Goal: Task Accomplishment & Management: Manage account settings

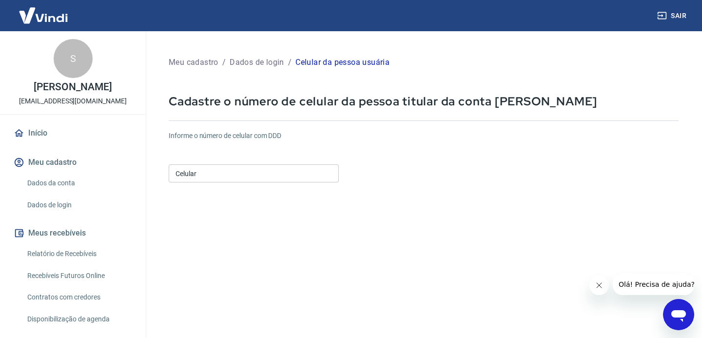
click at [261, 171] on input "Celular" at bounding box center [254, 173] width 170 height 18
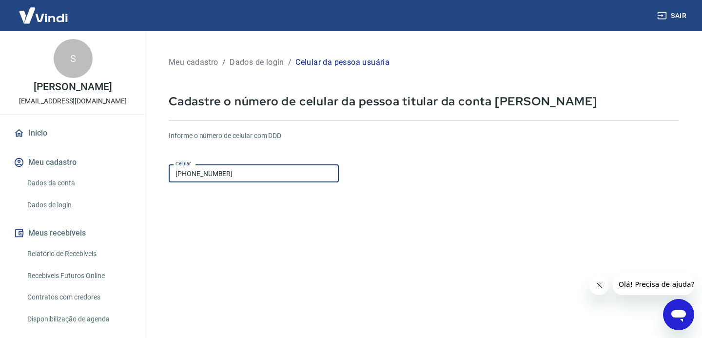
type input "[PHONE_NUMBER]"
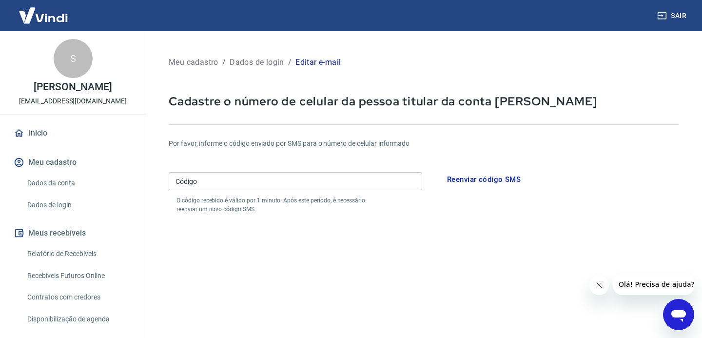
click at [342, 189] on input "Código" at bounding box center [296, 181] width 254 height 18
click at [471, 179] on button "Reenviar código SMS" at bounding box center [484, 179] width 84 height 20
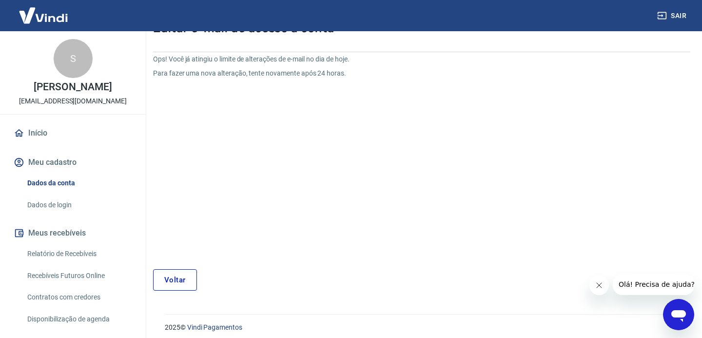
scroll to position [76, 0]
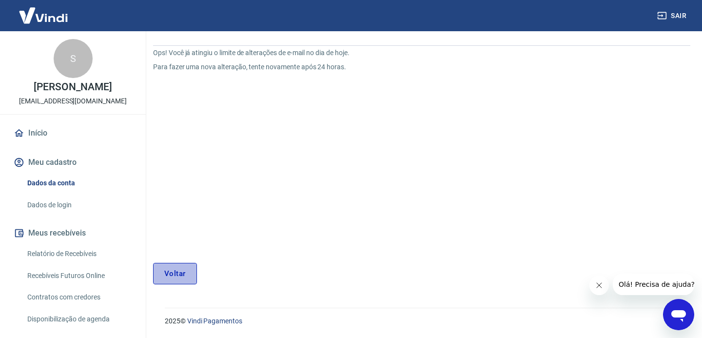
click at [178, 274] on link "Voltar" at bounding box center [175, 273] width 44 height 21
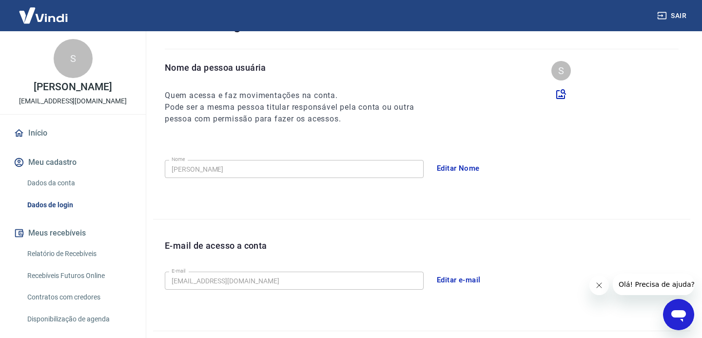
scroll to position [253, 0]
